Goal: Transaction & Acquisition: Book appointment/travel/reservation

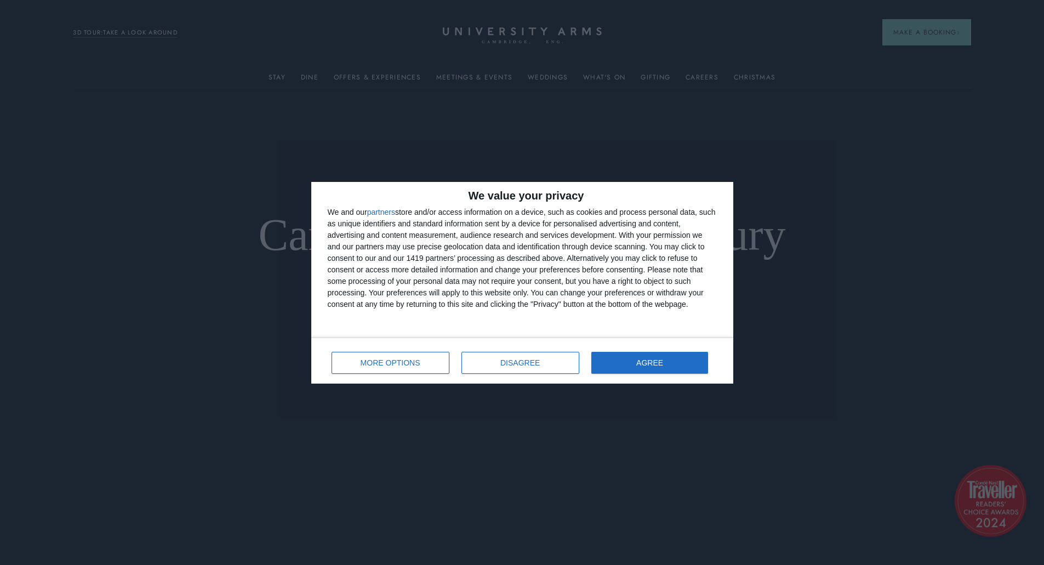
click at [695, 376] on div "MORE OPTIONS DISAGREE AGREE" at bounding box center [522, 360] width 389 height 31
click at [693, 368] on button "AGREE" at bounding box center [649, 363] width 117 height 22
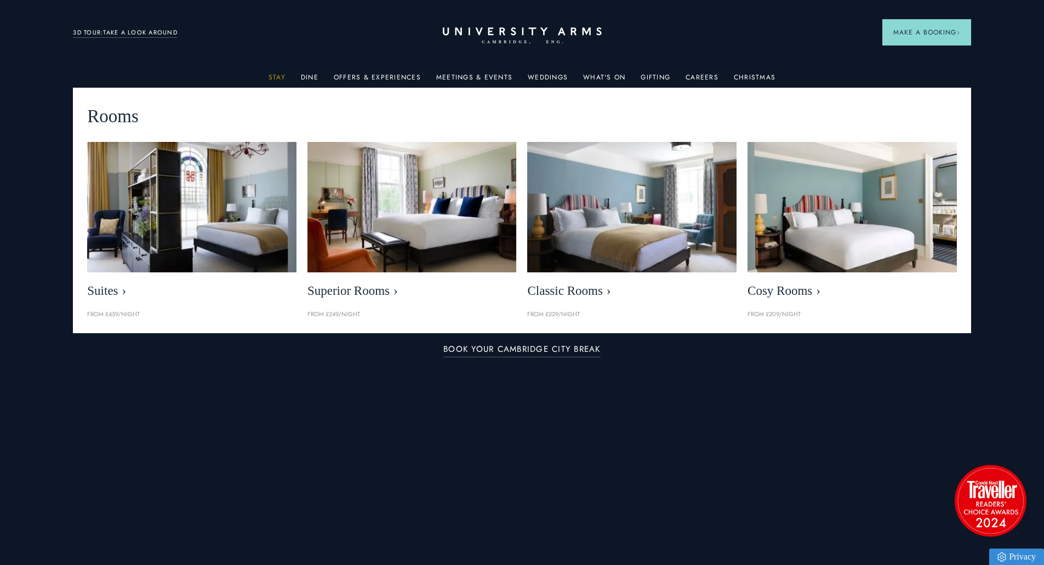
click at [281, 76] on link "Stay" at bounding box center [277, 80] width 17 height 14
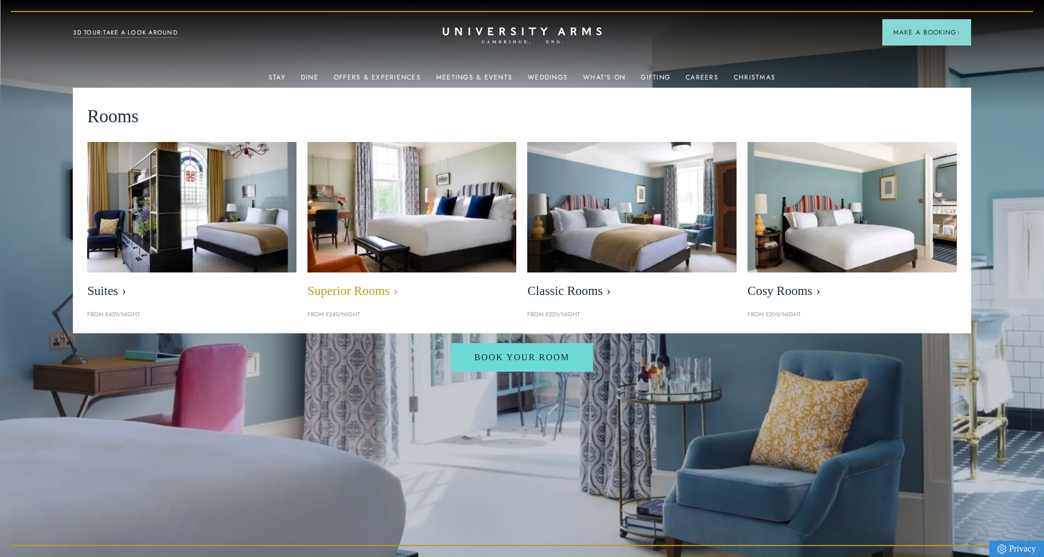
click at [408, 213] on img at bounding box center [412, 207] width 241 height 150
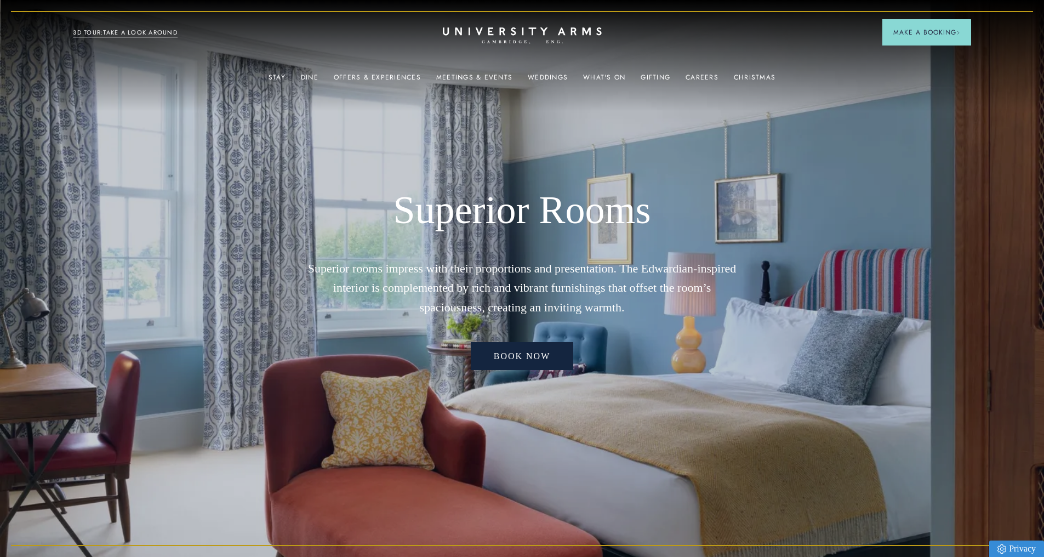
click at [516, 353] on link "Book now" at bounding box center [522, 356] width 103 height 28
